Goal: Information Seeking & Learning: Learn about a topic

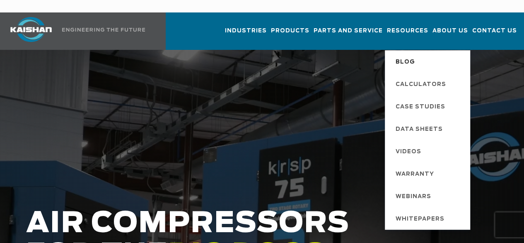
click at [396, 55] on span "Blog" at bounding box center [405, 62] width 19 height 14
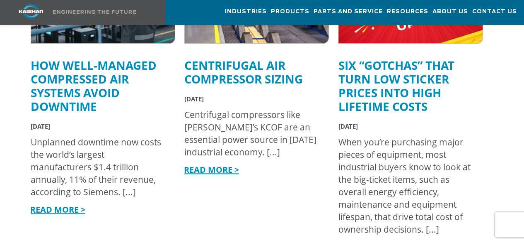
scroll to position [456, 0]
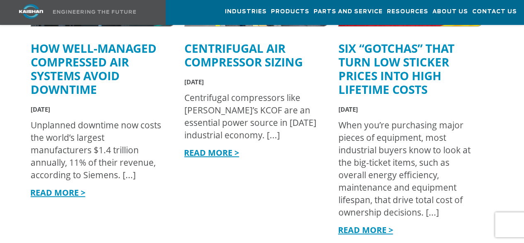
click at [219, 147] on link "READ MORE >" at bounding box center [211, 152] width 55 height 11
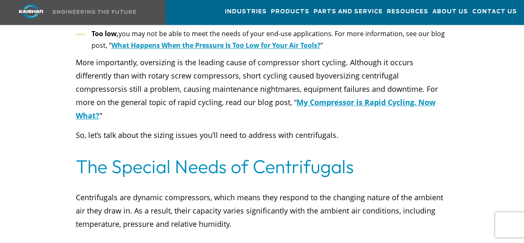
scroll to position [498, 0]
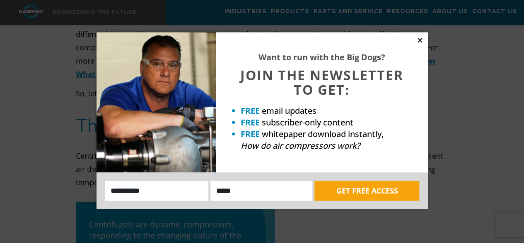
click at [422, 37] on icon at bounding box center [420, 39] width 7 height 7
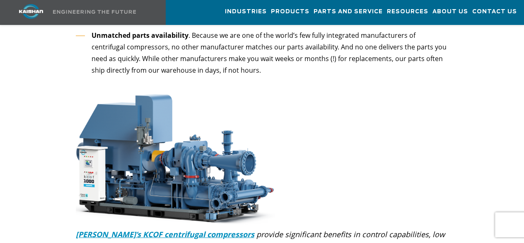
scroll to position [2529, 0]
